Goal: Information Seeking & Learning: Learn about a topic

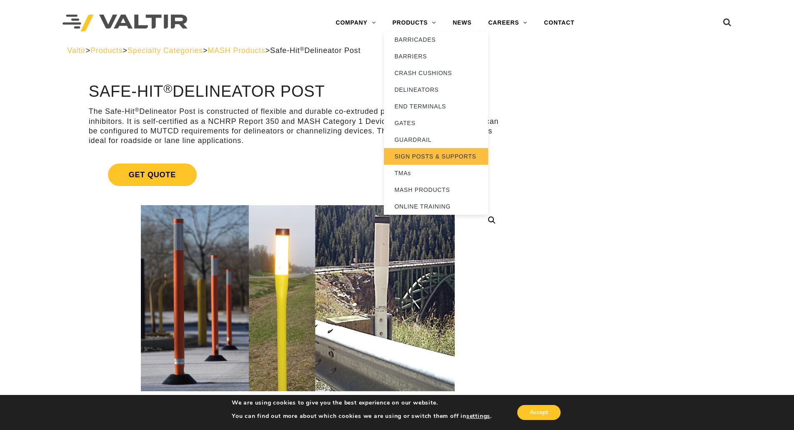
click at [434, 154] on link "SIGN POSTS & SUPPORTS" at bounding box center [436, 156] width 104 height 17
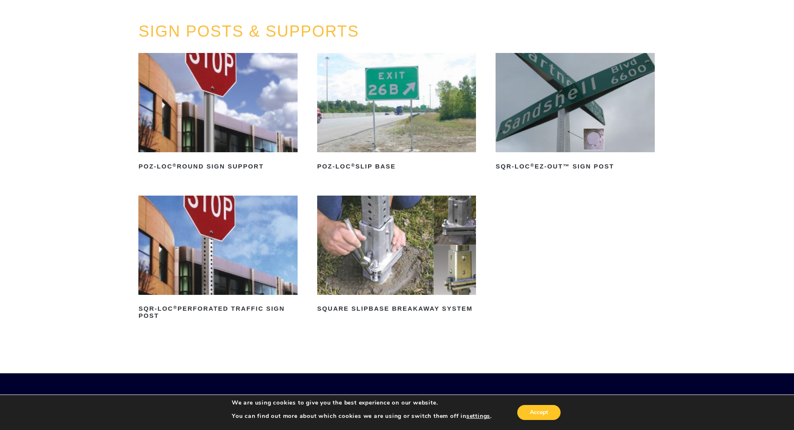
scroll to position [42, 0]
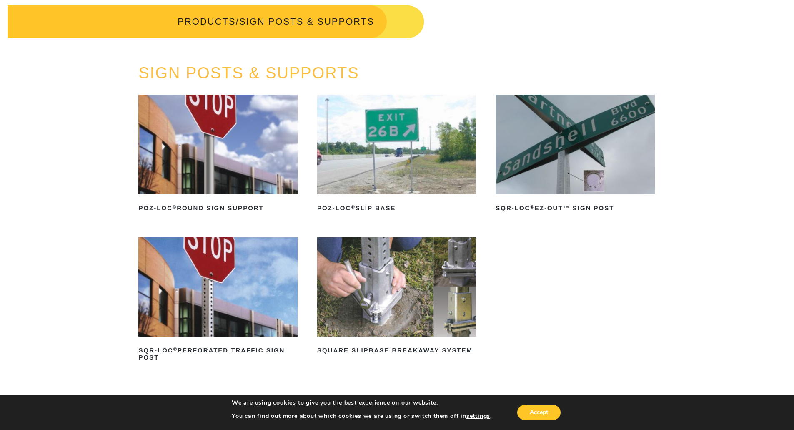
click at [209, 161] on img at bounding box center [217, 144] width 159 height 99
click at [207, 293] on img at bounding box center [217, 286] width 159 height 99
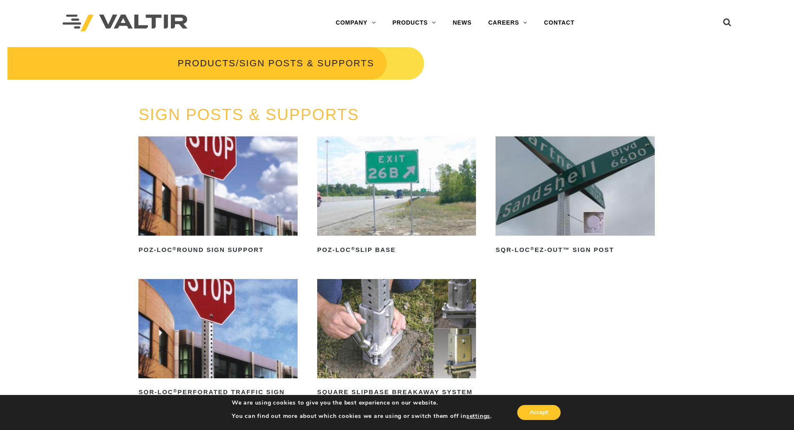
click at [691, 301] on div "SIGN POSTS & SUPPORTS POZ-LOC ® Round Sign Support Read more POZ-LOC ® Slip Bas…" at bounding box center [397, 270] width 794 height 329
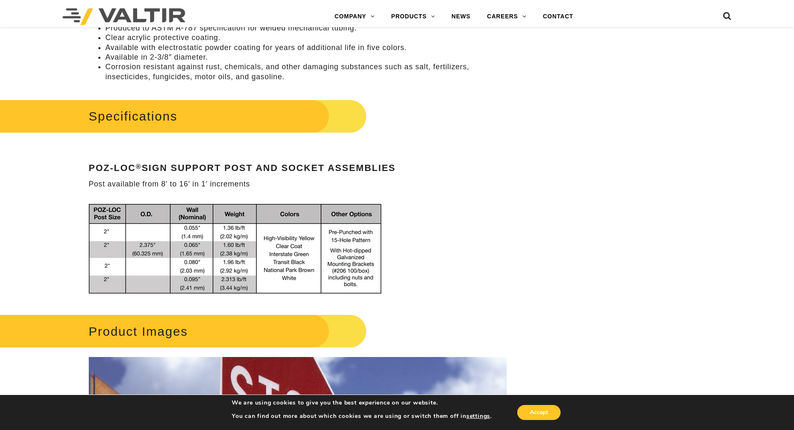
scroll to position [288, 0]
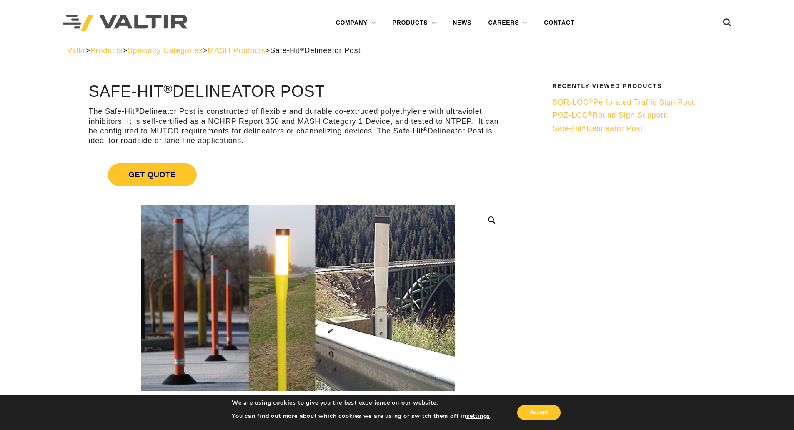
click at [120, 52] on span "Products" at bounding box center [106, 50] width 32 height 8
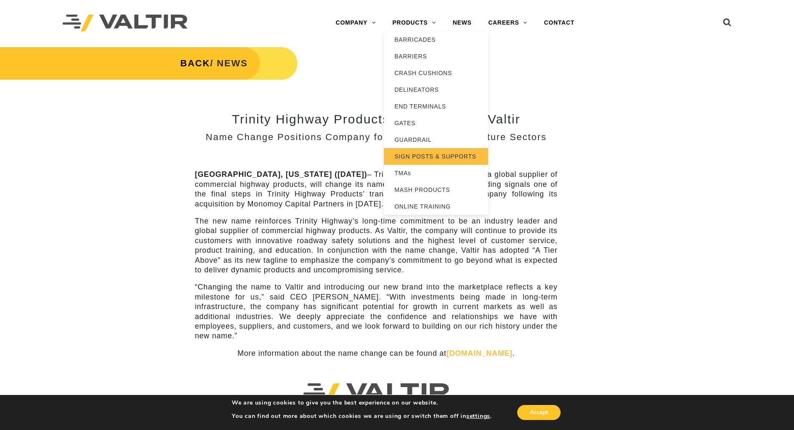
click at [426, 153] on link "SIGN POSTS & SUPPORTS" at bounding box center [436, 156] width 104 height 17
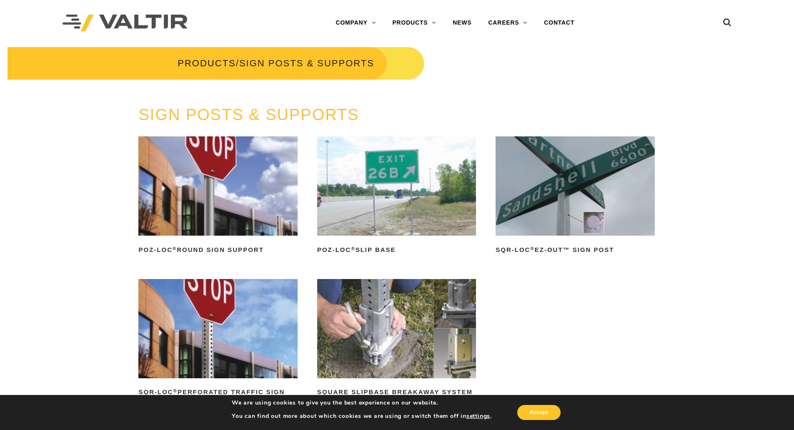
scroll to position [42, 0]
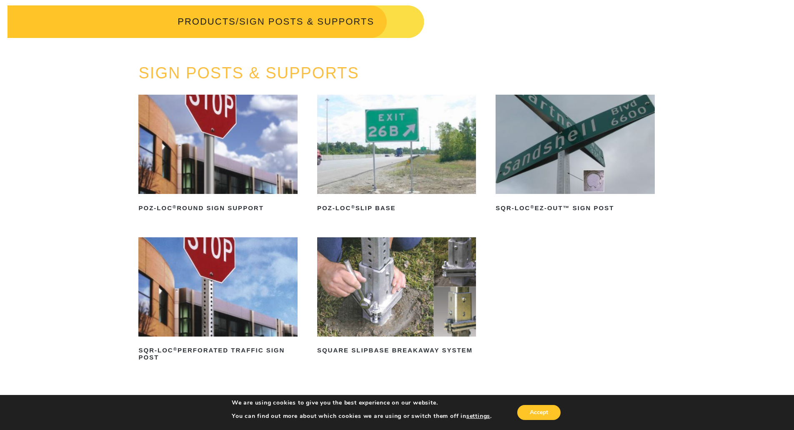
click at [368, 175] on img at bounding box center [396, 144] width 159 height 99
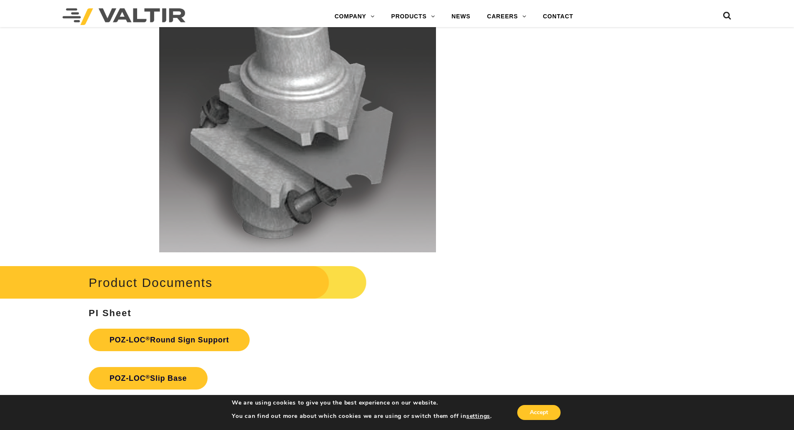
scroll to position [1704, 0]
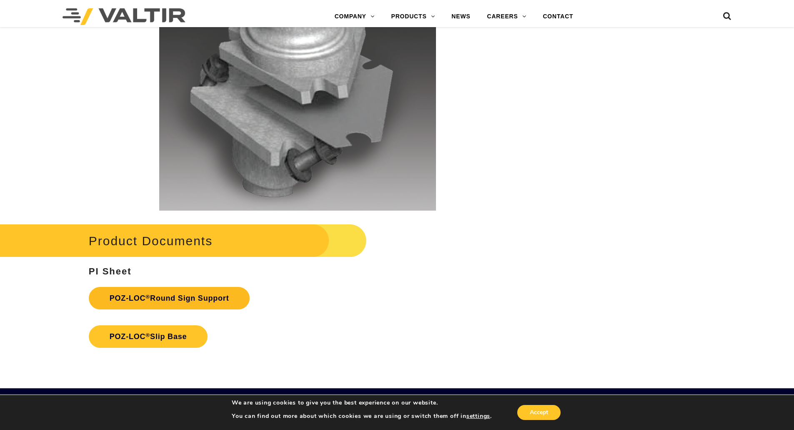
click at [172, 298] on link "POZ-LOC ® Round Sign Support" at bounding box center [169, 298] width 161 height 23
